Goal: Information Seeking & Learning: Learn about a topic

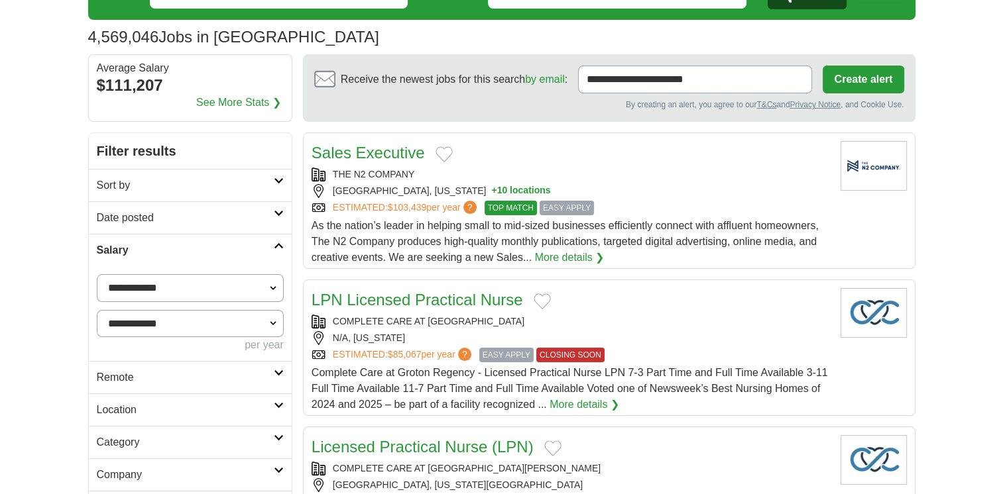
scroll to position [68, 0]
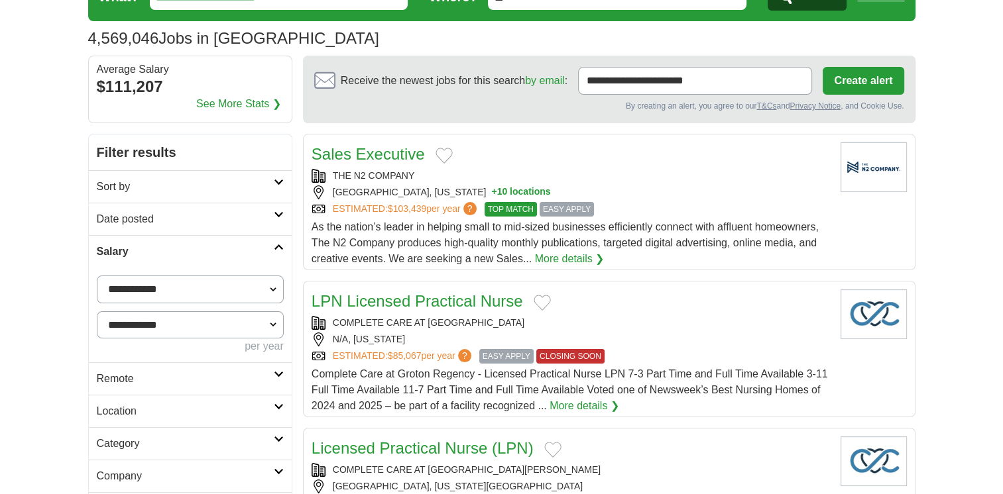
click at [257, 372] on h2 "Remote" at bounding box center [185, 379] width 177 height 16
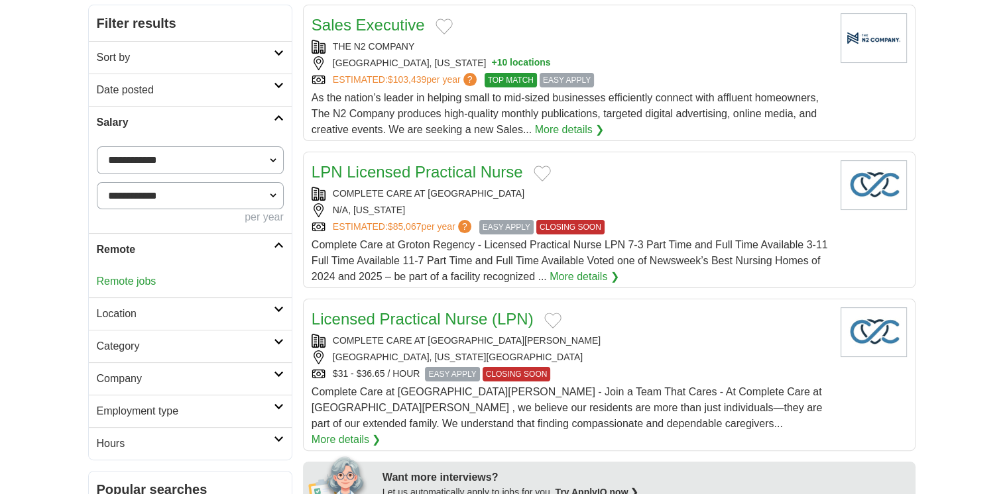
scroll to position [199, 0]
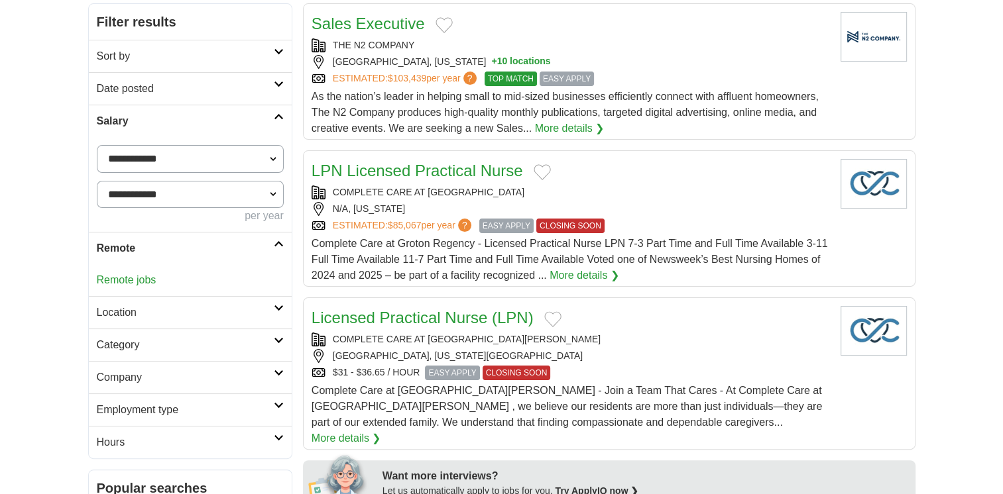
click at [282, 241] on icon at bounding box center [279, 244] width 10 height 7
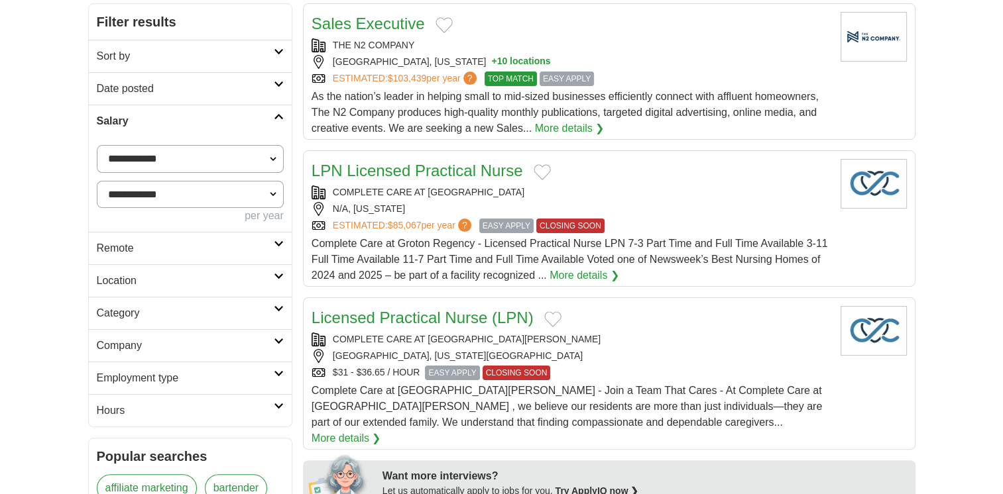
click at [284, 57] on link "Sort by" at bounding box center [190, 56] width 203 height 32
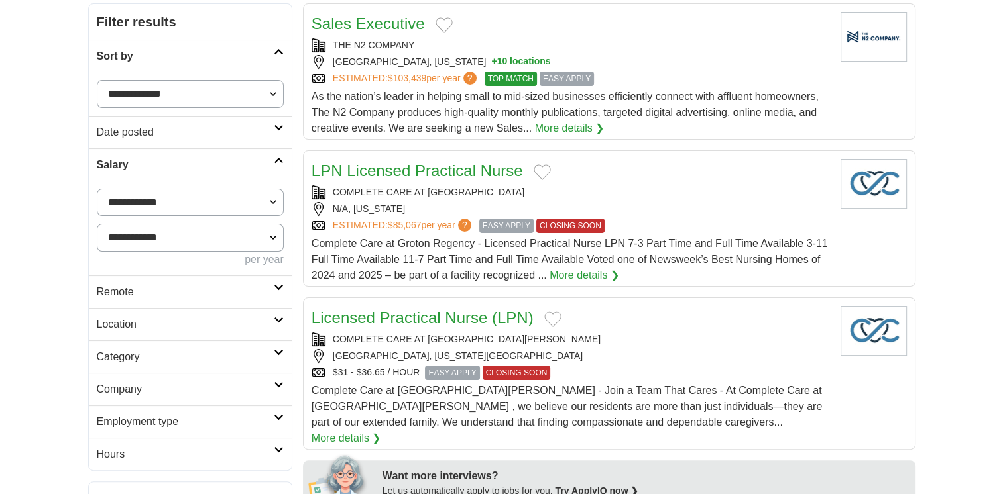
click at [273, 58] on h2 "Sort by" at bounding box center [185, 56] width 177 height 16
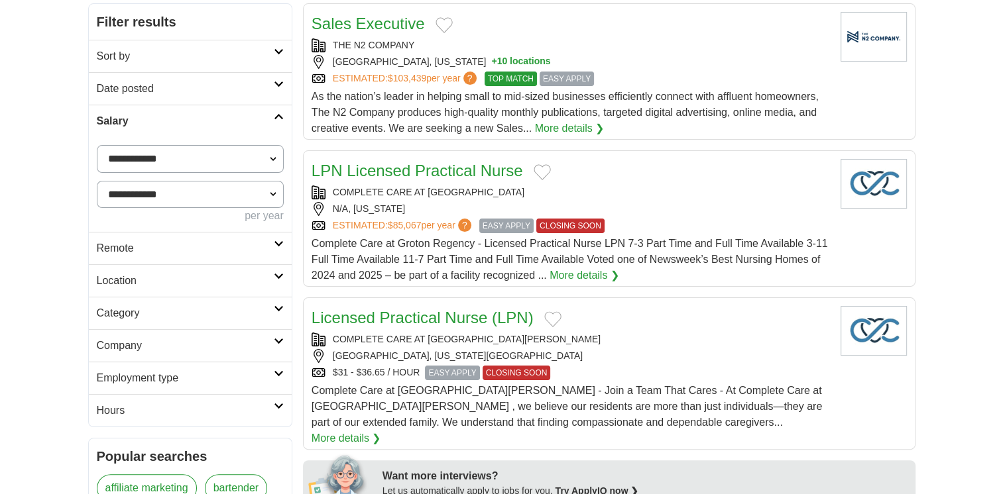
click at [276, 245] on icon at bounding box center [279, 244] width 10 height 7
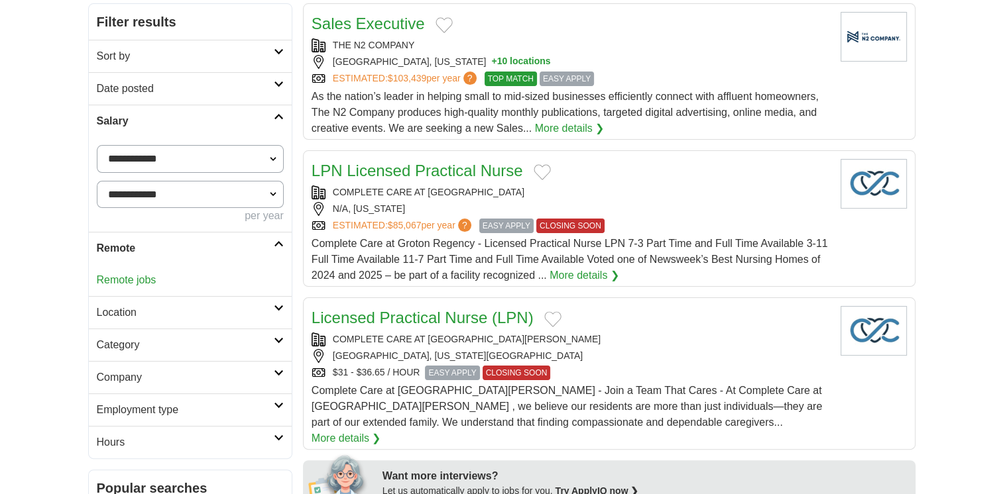
click at [266, 243] on h2 "Remote" at bounding box center [185, 249] width 177 height 16
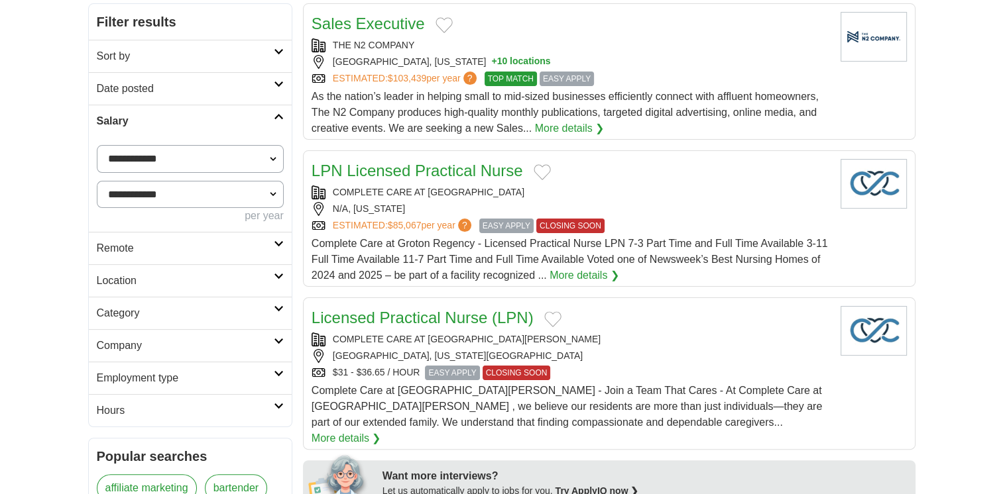
click at [181, 277] on h2 "Location" at bounding box center [185, 281] width 177 height 16
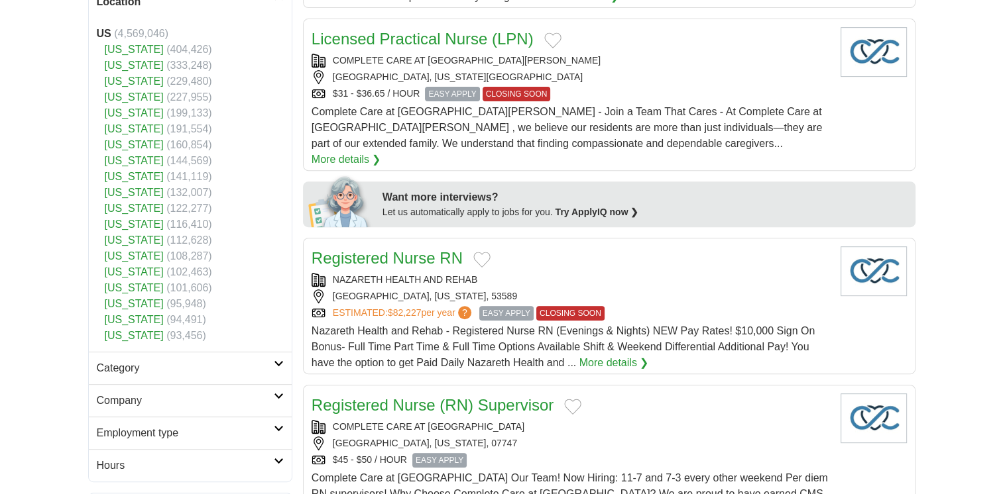
scroll to position [512, 0]
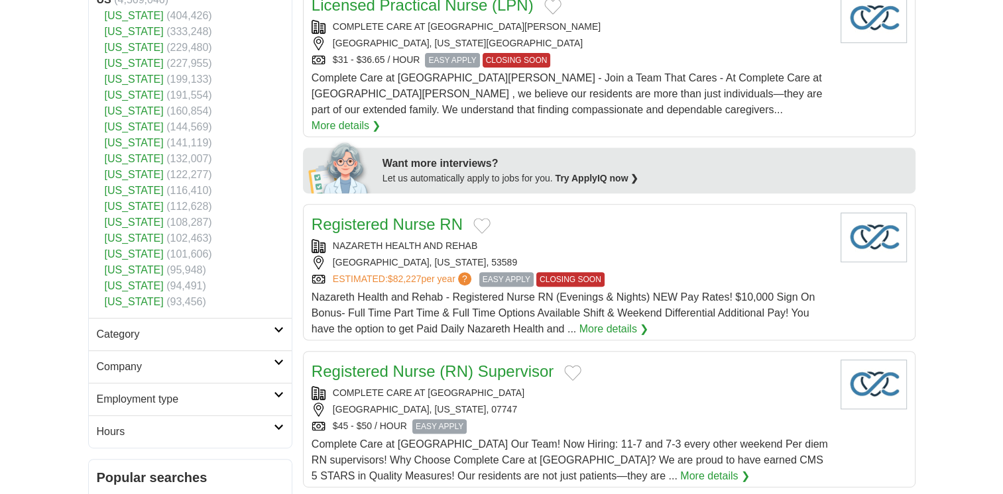
click at [140, 190] on link "[US_STATE]" at bounding box center [134, 190] width 59 height 11
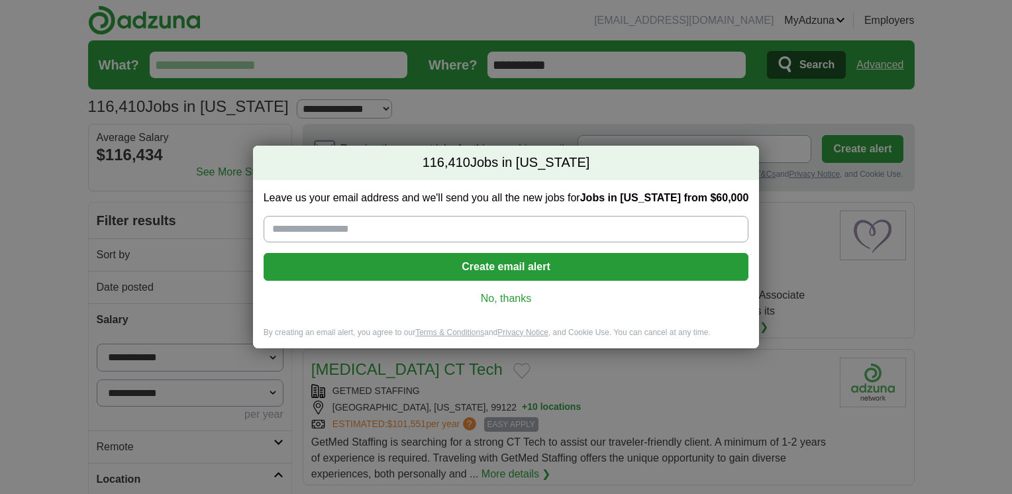
click at [523, 313] on div "Leave us your email address and we'll send you all the new jobs for Jobs in [US…" at bounding box center [506, 253] width 507 height 147
click at [519, 306] on link "No, thanks" at bounding box center [506, 299] width 464 height 15
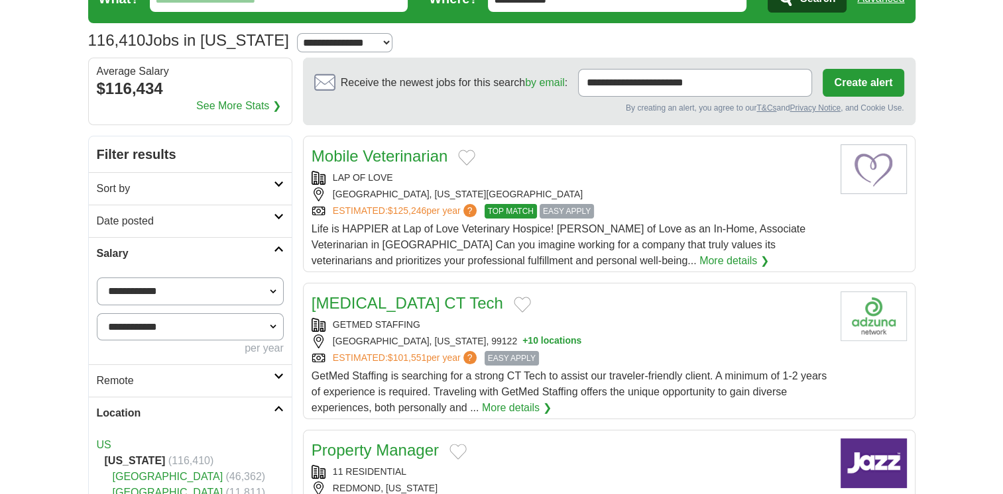
scroll to position [67, 0]
click at [266, 327] on select "**********" at bounding box center [190, 327] width 187 height 28
select select "******"
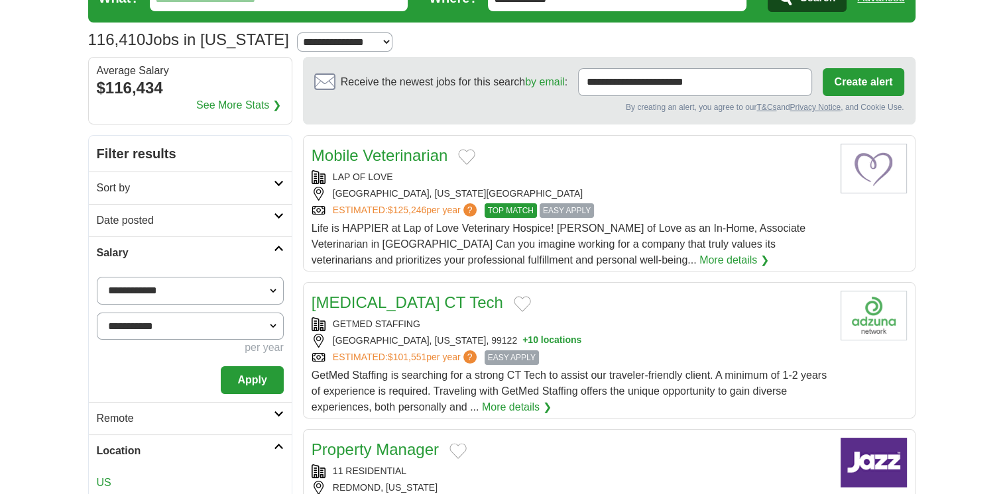
click at [252, 377] on button "Apply" at bounding box center [252, 380] width 62 height 28
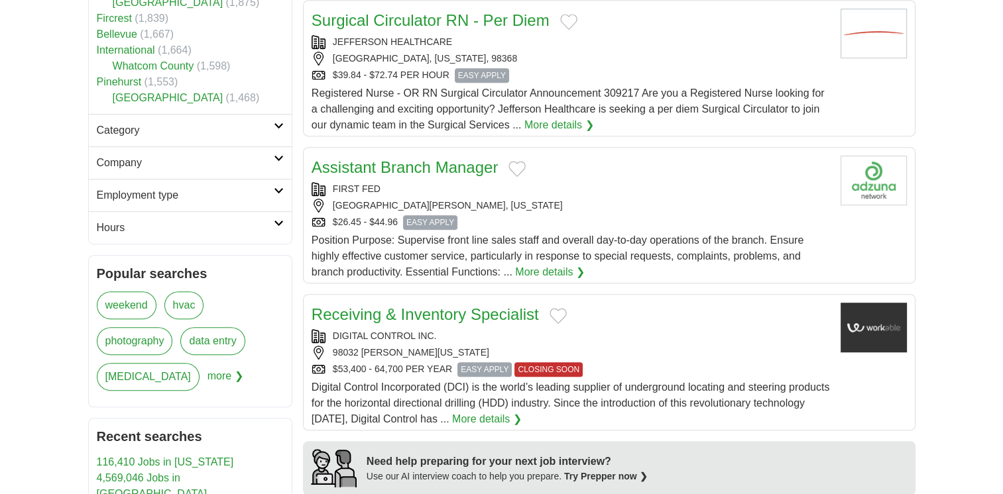
scroll to position [718, 0]
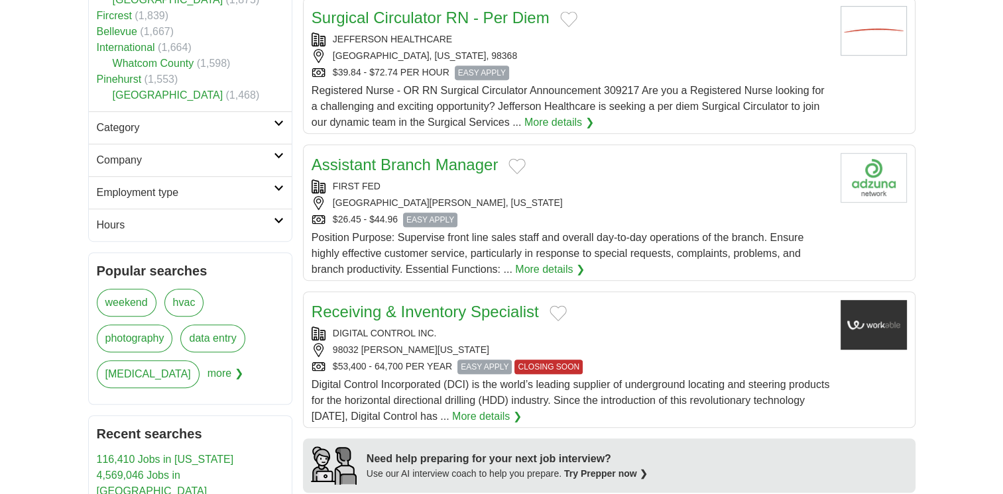
click at [225, 192] on h2 "Employment type" at bounding box center [185, 193] width 177 height 16
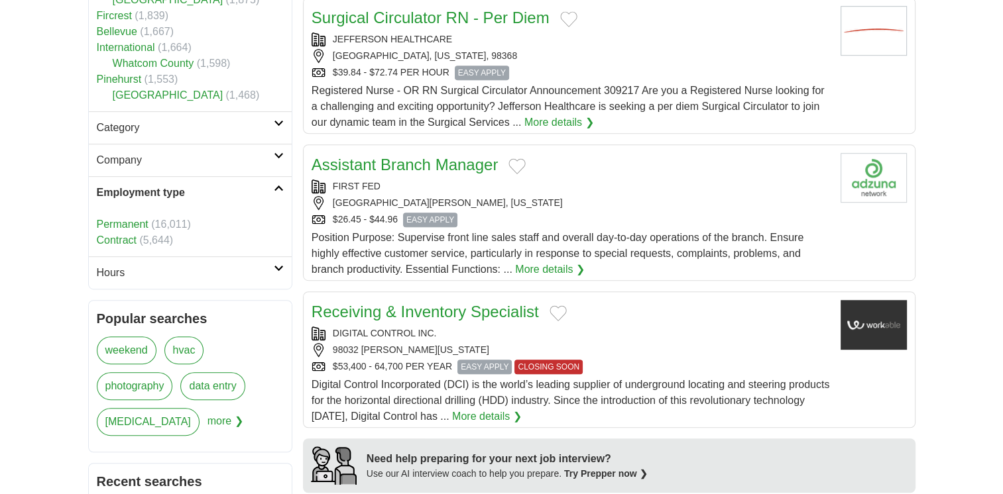
click at [239, 266] on h2 "Hours" at bounding box center [185, 273] width 177 height 16
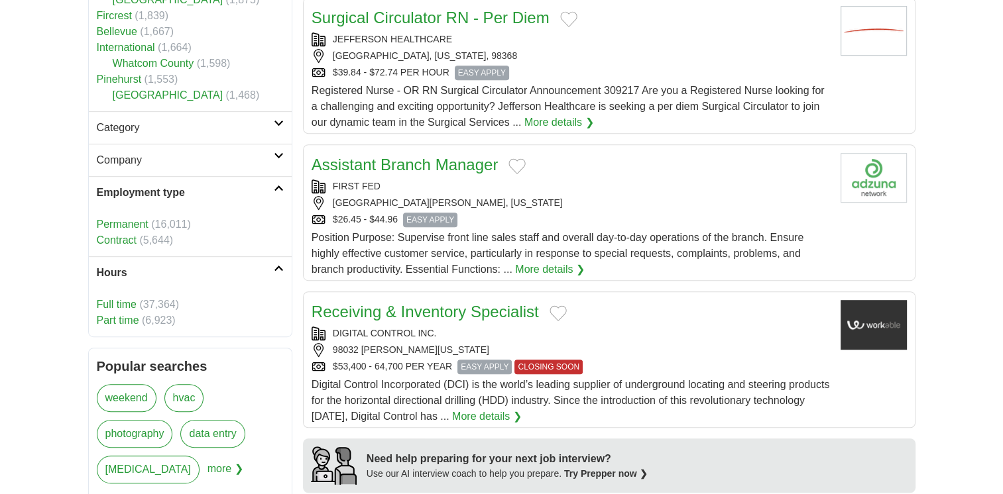
click at [126, 300] on link "Full time" at bounding box center [117, 304] width 40 height 11
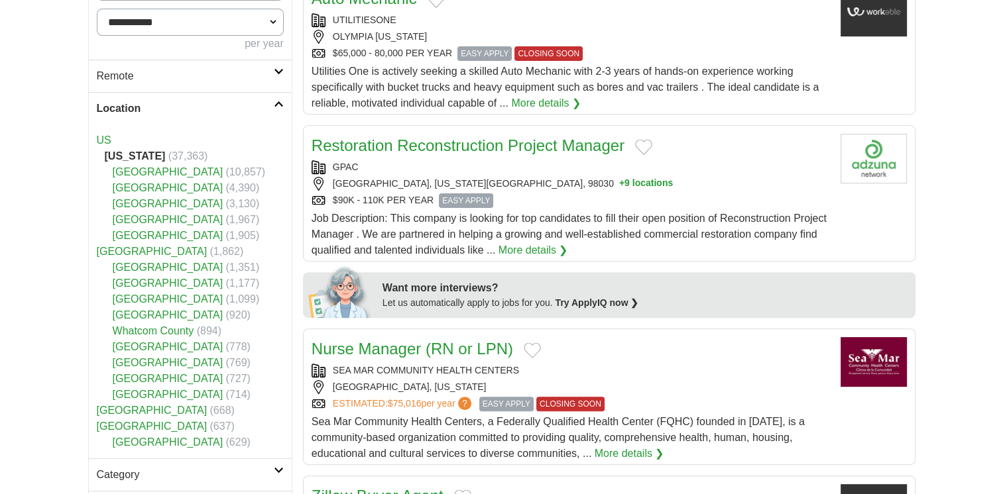
scroll to position [372, 0]
click at [147, 168] on link "[GEOGRAPHIC_DATA]" at bounding box center [168, 171] width 111 height 11
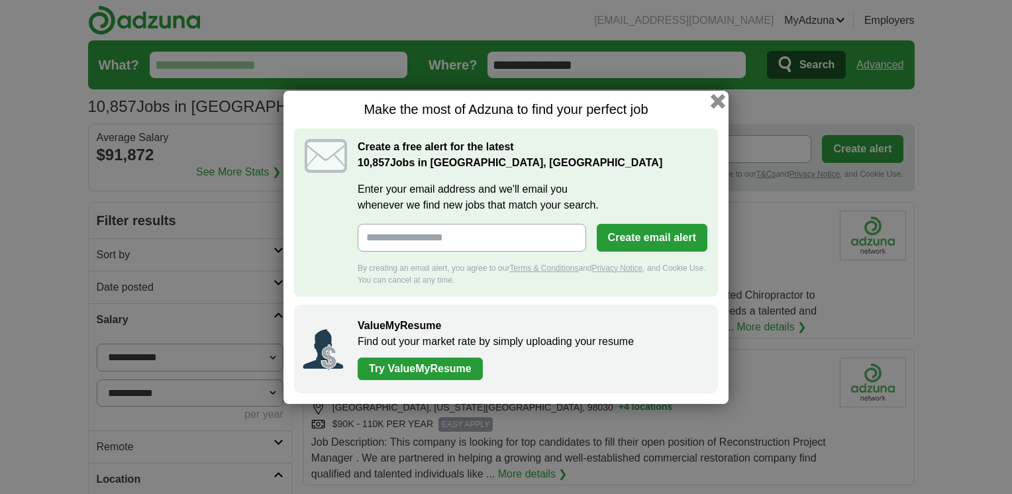
click at [716, 101] on button "button" at bounding box center [718, 100] width 15 height 15
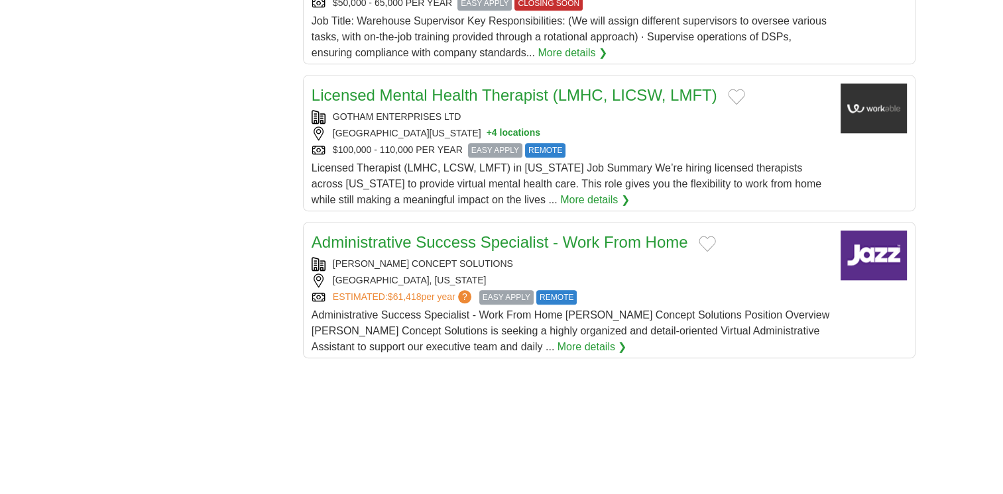
scroll to position [1495, 0]
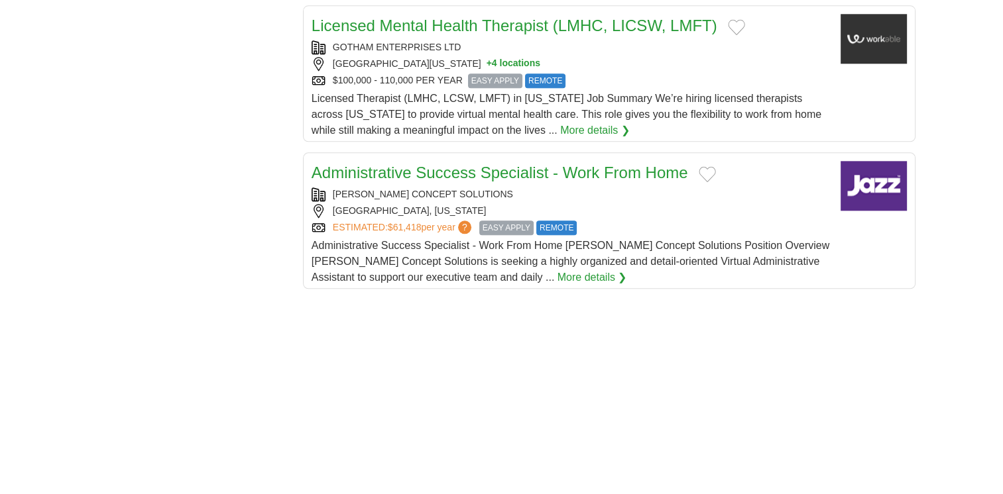
click at [459, 169] on link "Administrative Success Specialist - Work From Home" at bounding box center [499, 173] width 376 height 18
click at [102, 388] on div "**********" at bounding box center [501, 11] width 827 height 2609
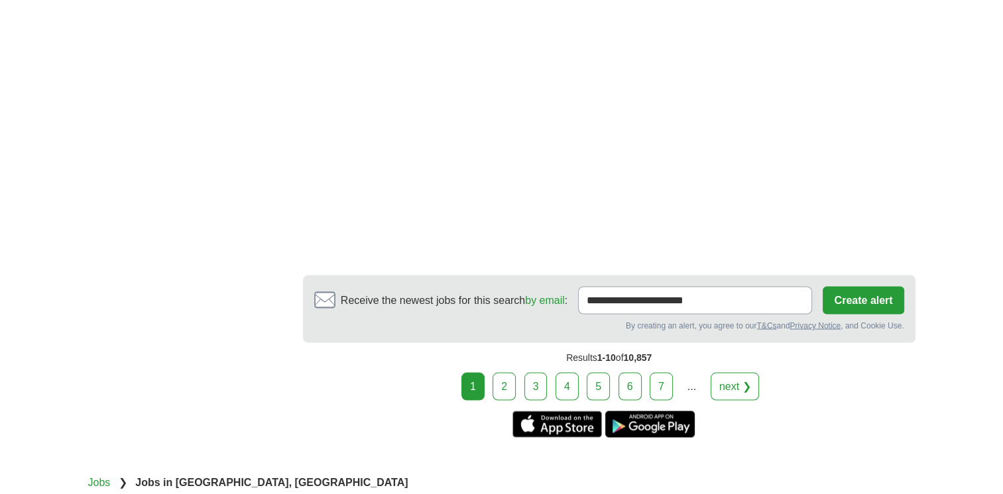
scroll to position [2379, 0]
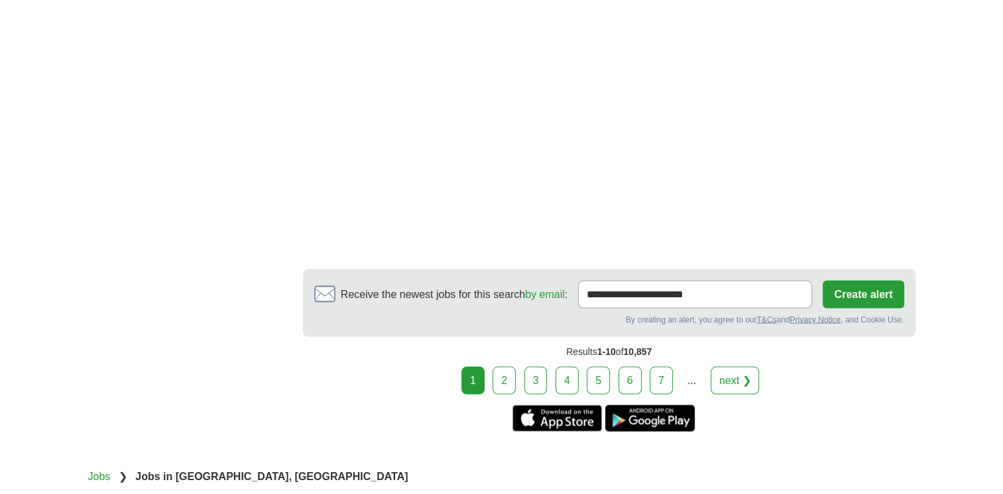
click at [722, 366] on link "next ❯" at bounding box center [734, 380] width 49 height 28
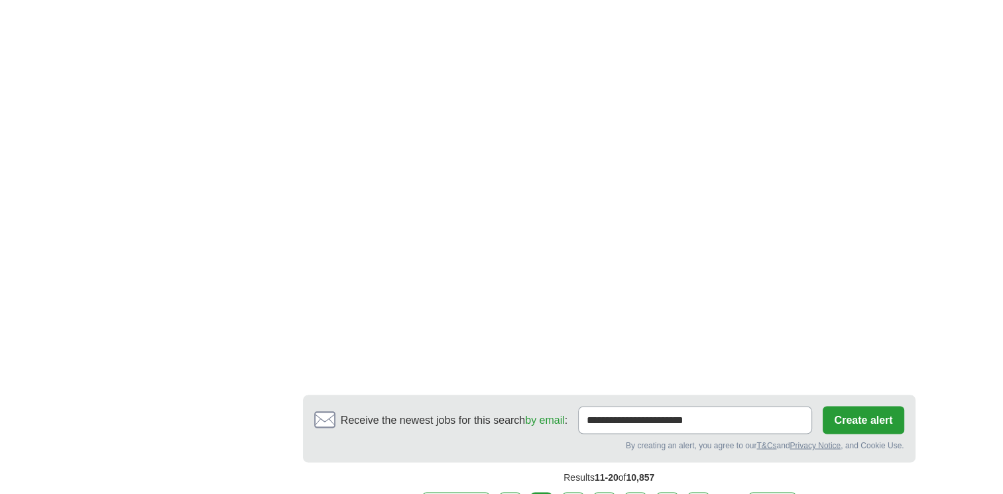
scroll to position [2234, 0]
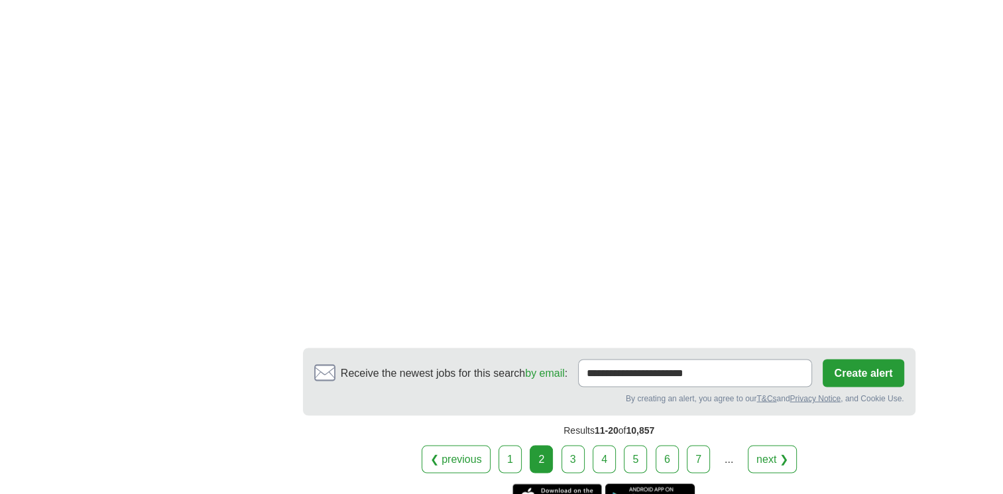
click at [759, 445] on link "next ❯" at bounding box center [771, 459] width 49 height 28
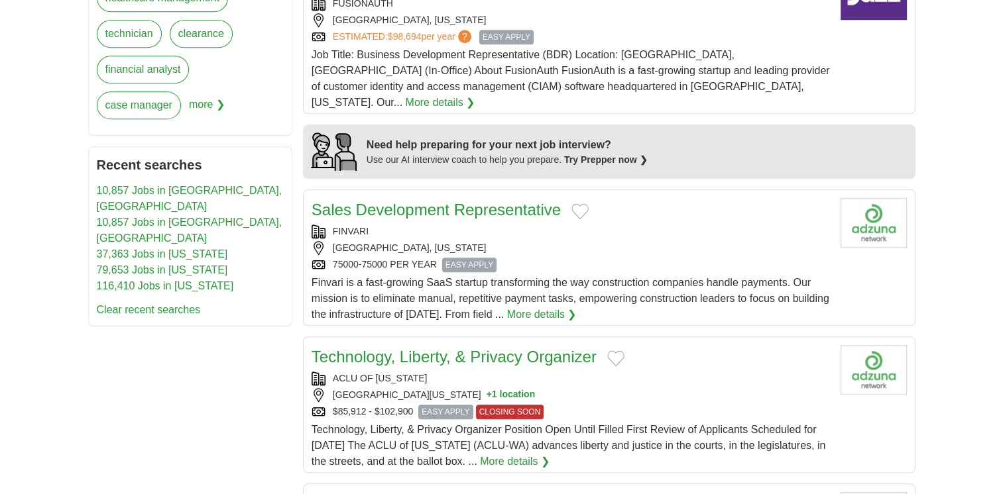
scroll to position [1066, 0]
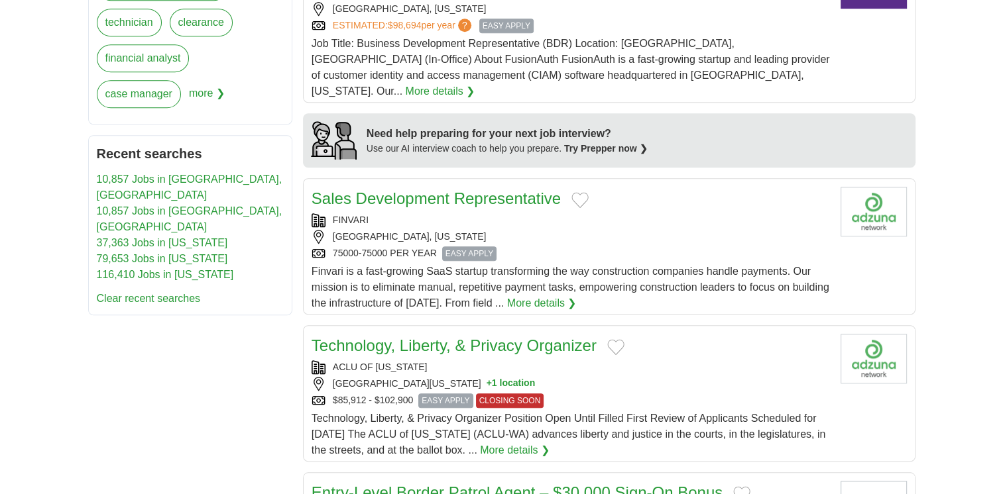
click at [437, 190] on link "Sales Development Representative" at bounding box center [435, 199] width 249 height 18
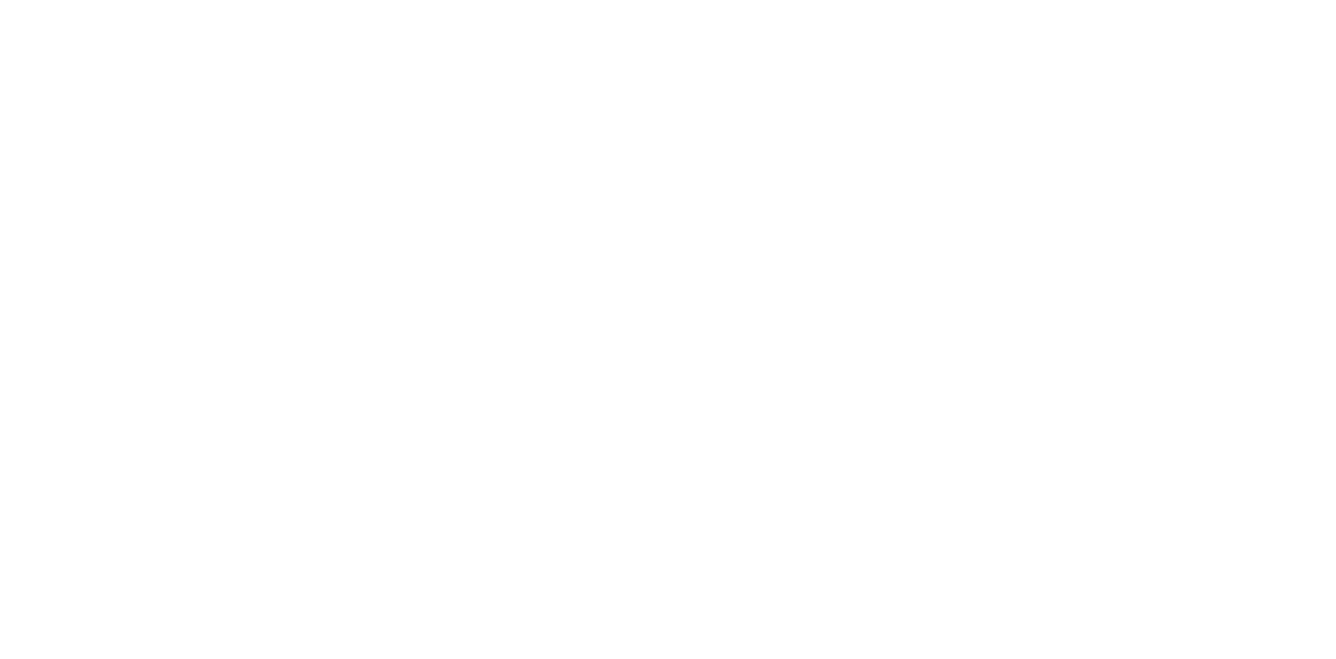
scroll to position [2295, 0]
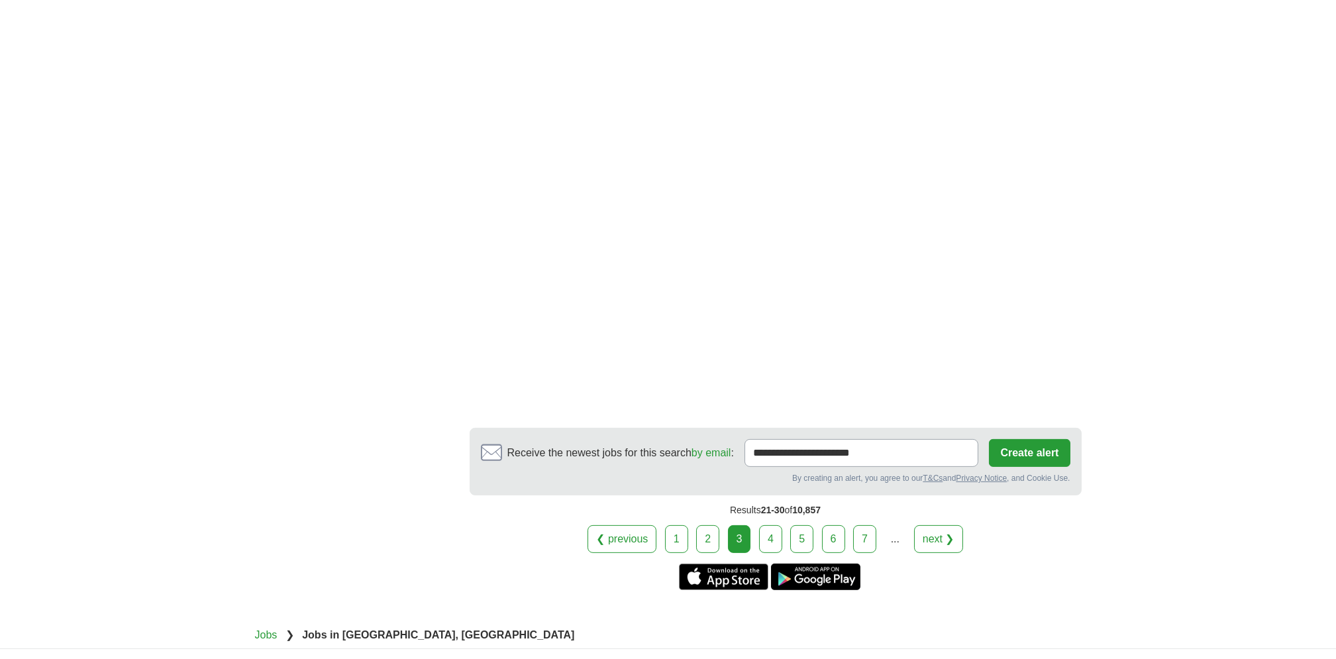
click at [940, 494] on link "next ❯" at bounding box center [938, 539] width 49 height 28
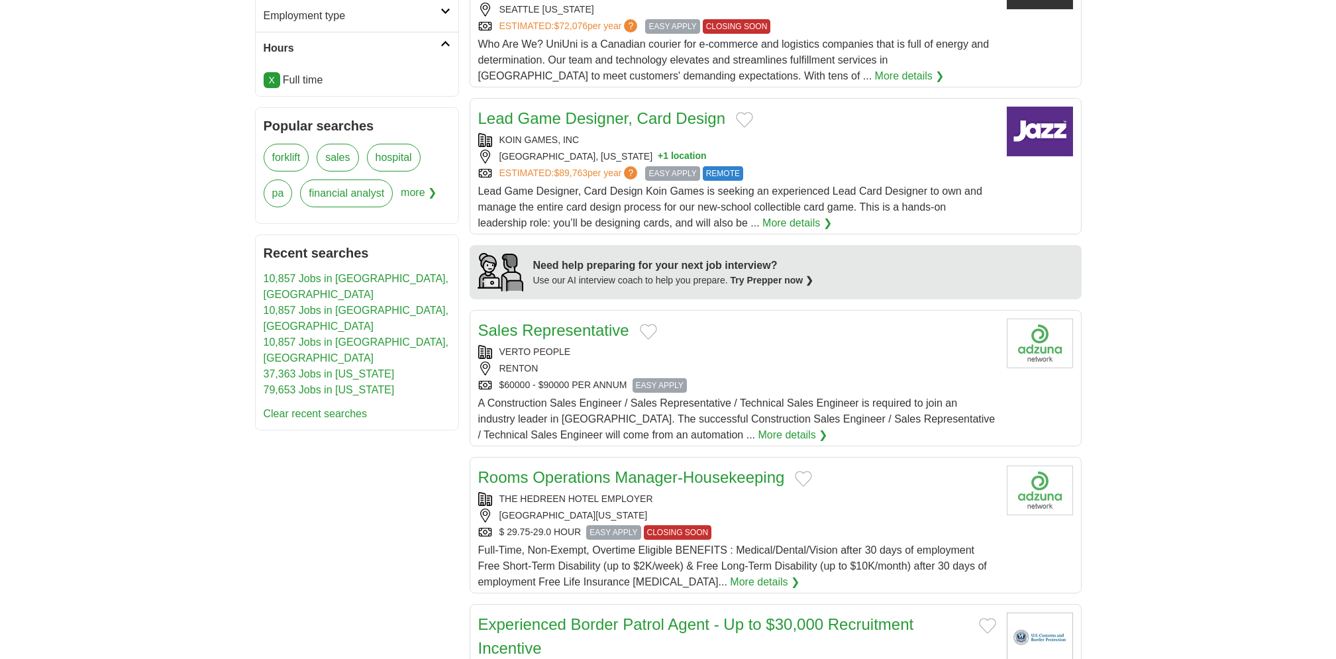
scroll to position [897, 0]
click at [561, 321] on link "Sales Representative" at bounding box center [553, 329] width 151 height 18
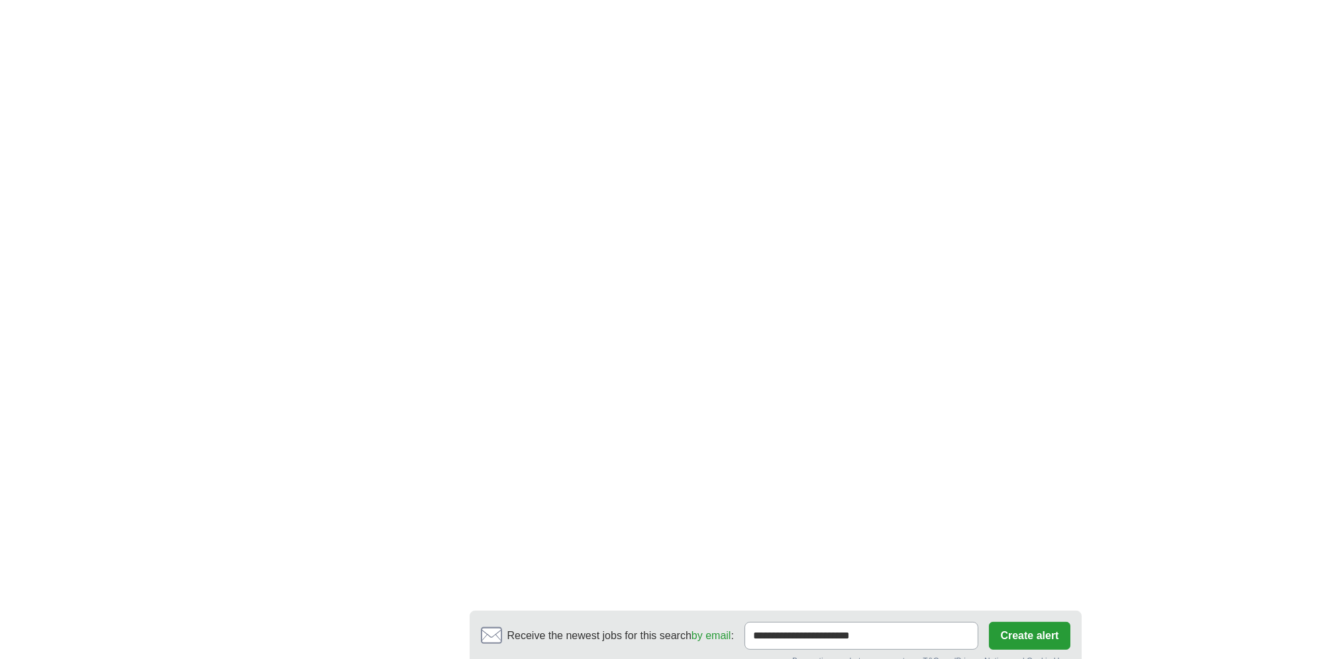
scroll to position [2075, 0]
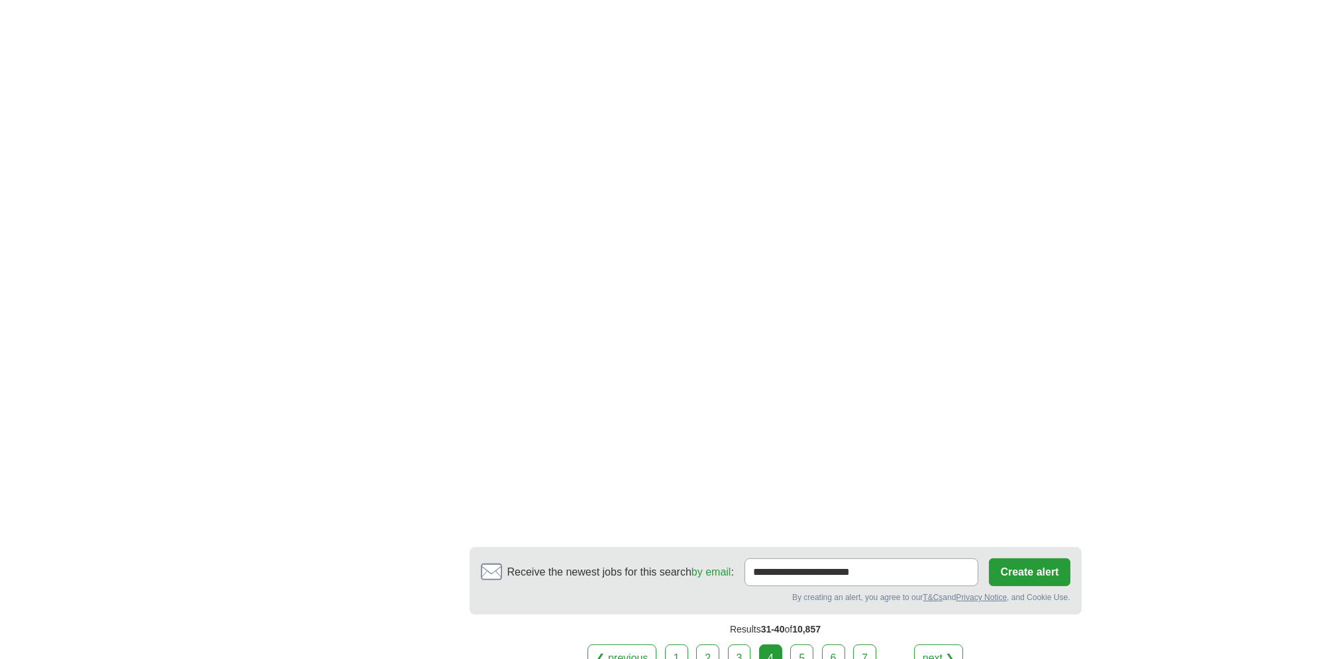
click at [795, 656] on link "5" at bounding box center [801, 659] width 23 height 28
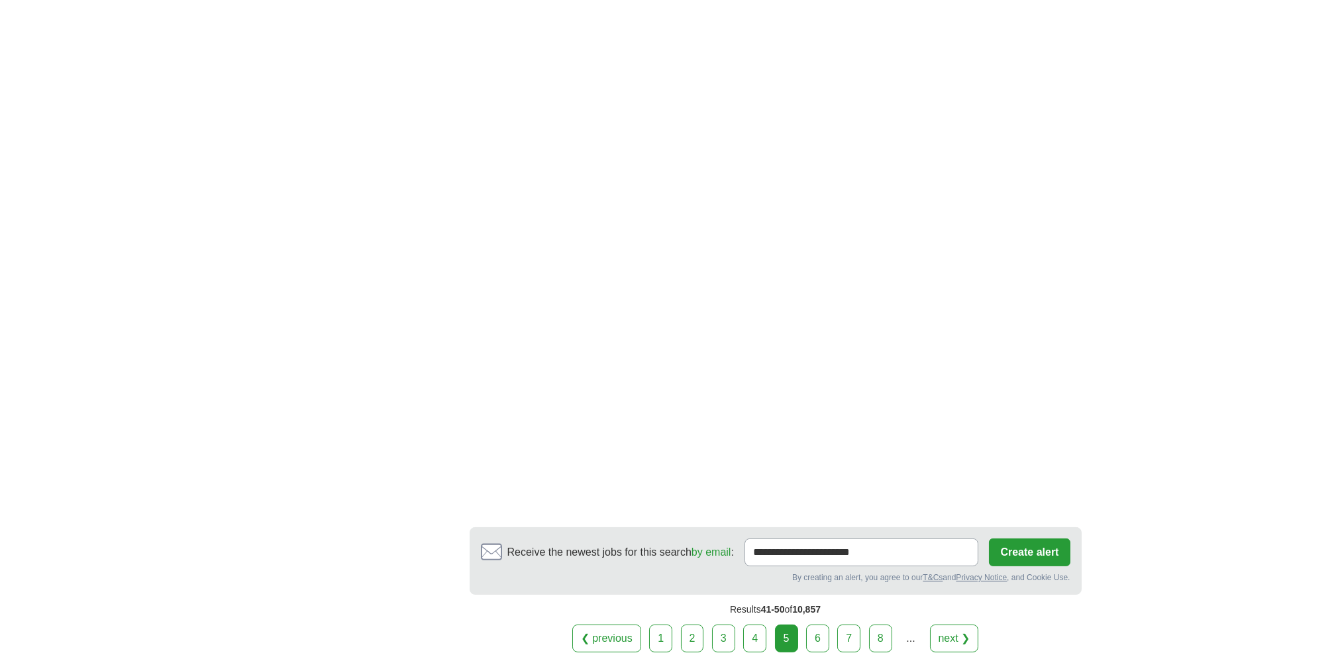
scroll to position [2167, 0]
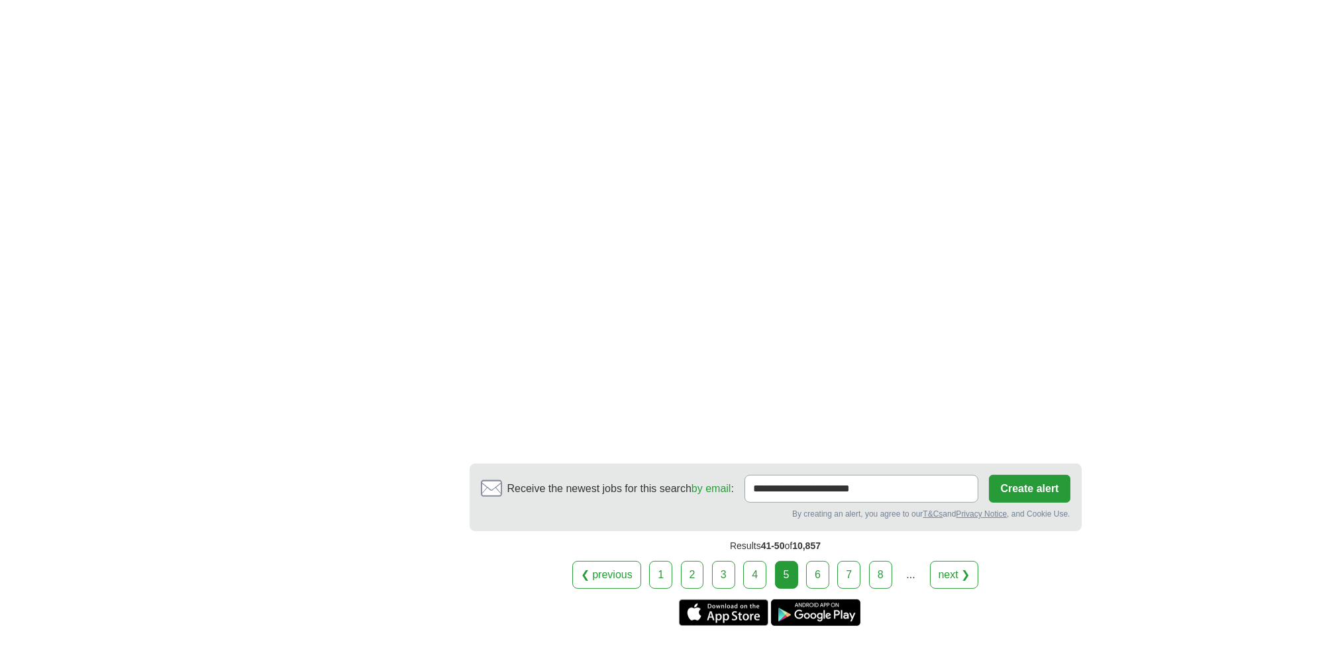
click at [823, 571] on link "6" at bounding box center [817, 575] width 23 height 28
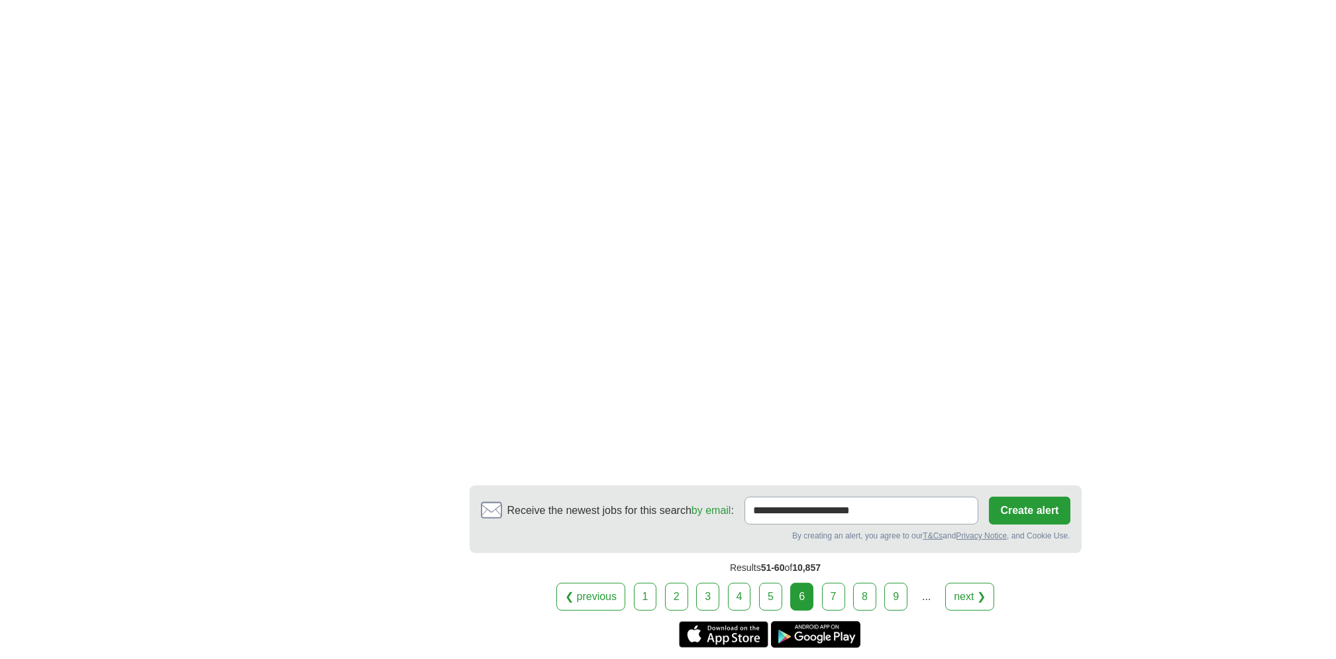
scroll to position [2043, 0]
click at [983, 582] on link "next ❯" at bounding box center [970, 596] width 49 height 28
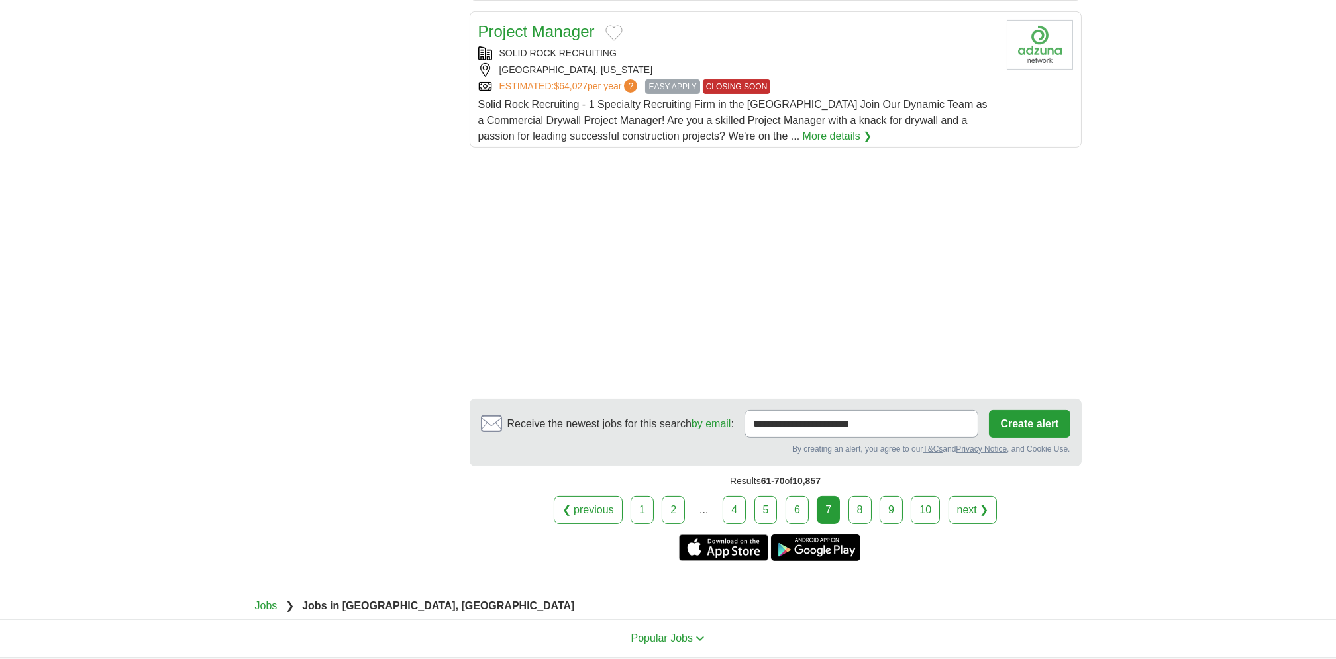
scroll to position [1636, 0]
click at [989, 519] on link "next ❯" at bounding box center [973, 510] width 49 height 28
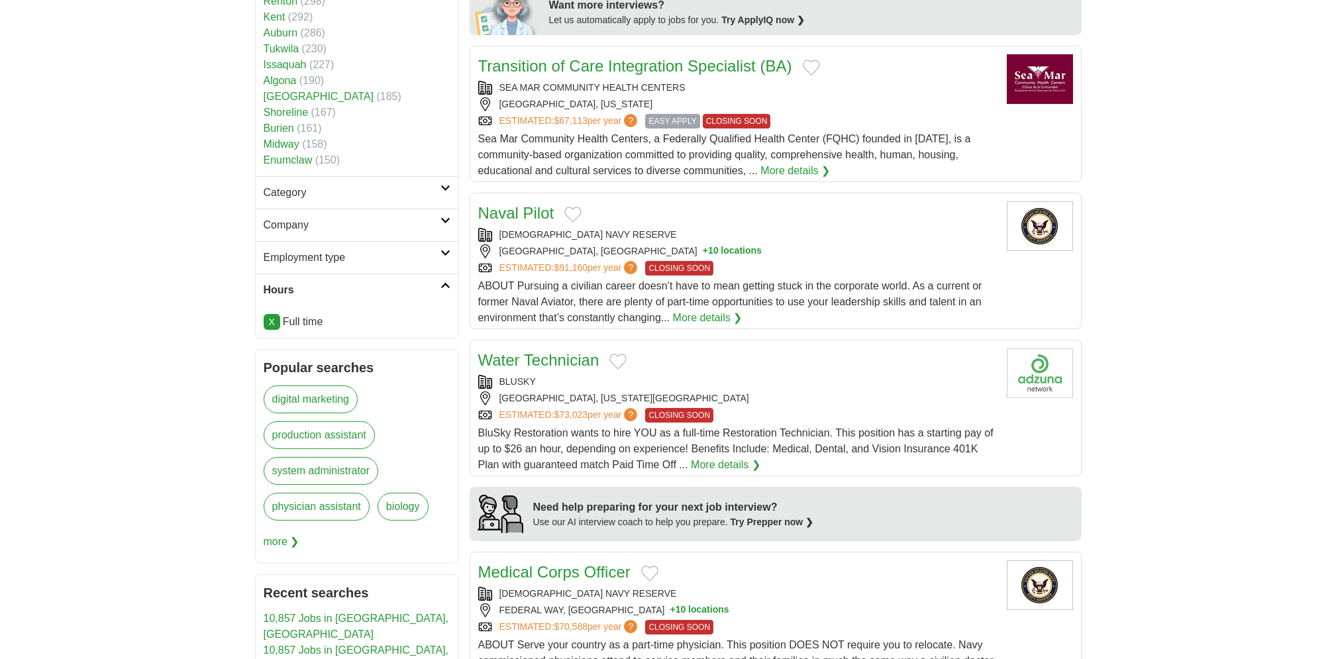
scroll to position [688, 0]
